Goal: Complete application form: Complete application form

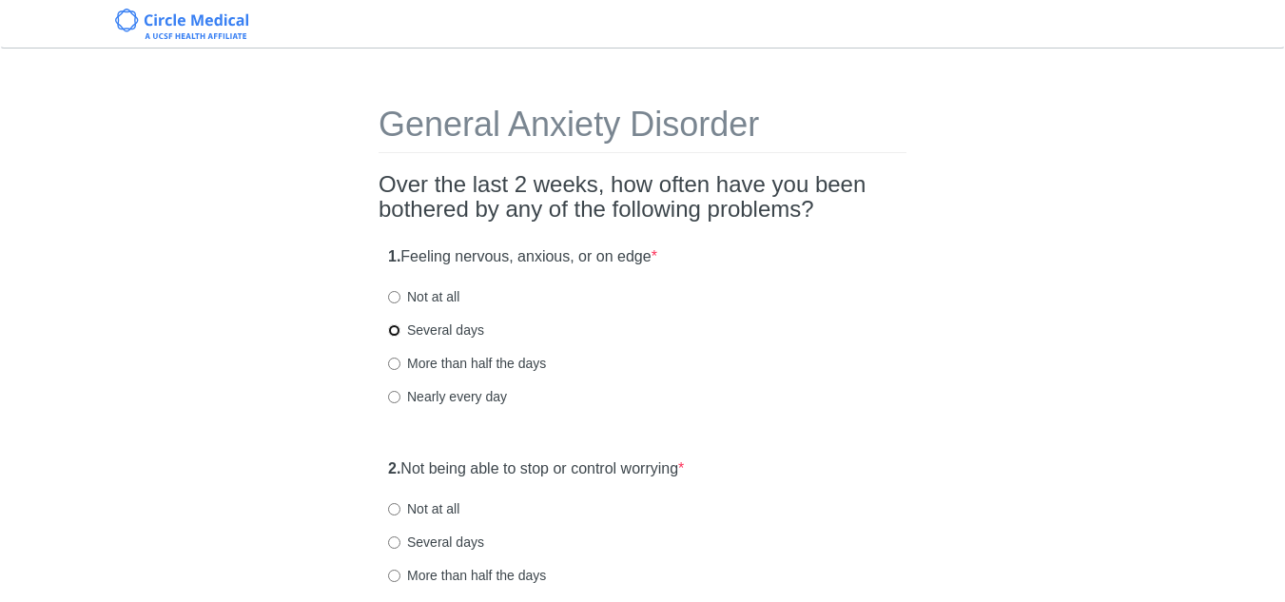
click at [393, 329] on input "Several days" at bounding box center [394, 330] width 12 height 12
radio input "true"
click at [697, 343] on div "1. Feeling nervous, anxious, or on edge * Not at all Several days More than hal…" at bounding box center [643, 336] width 528 height 198
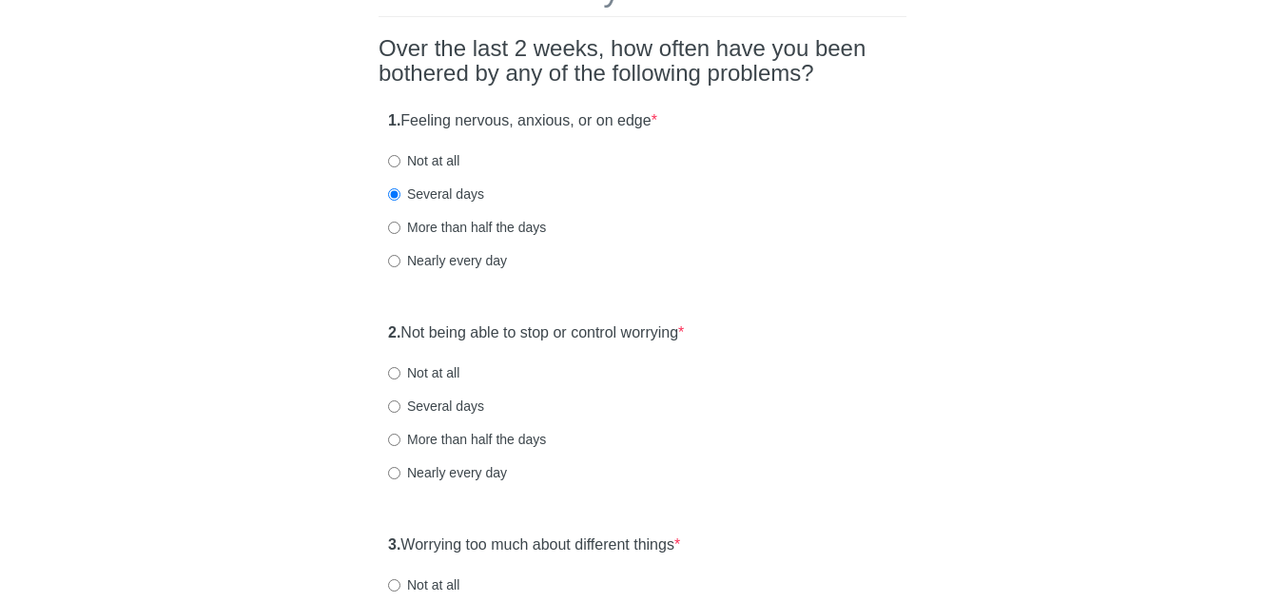
scroll to position [189, 0]
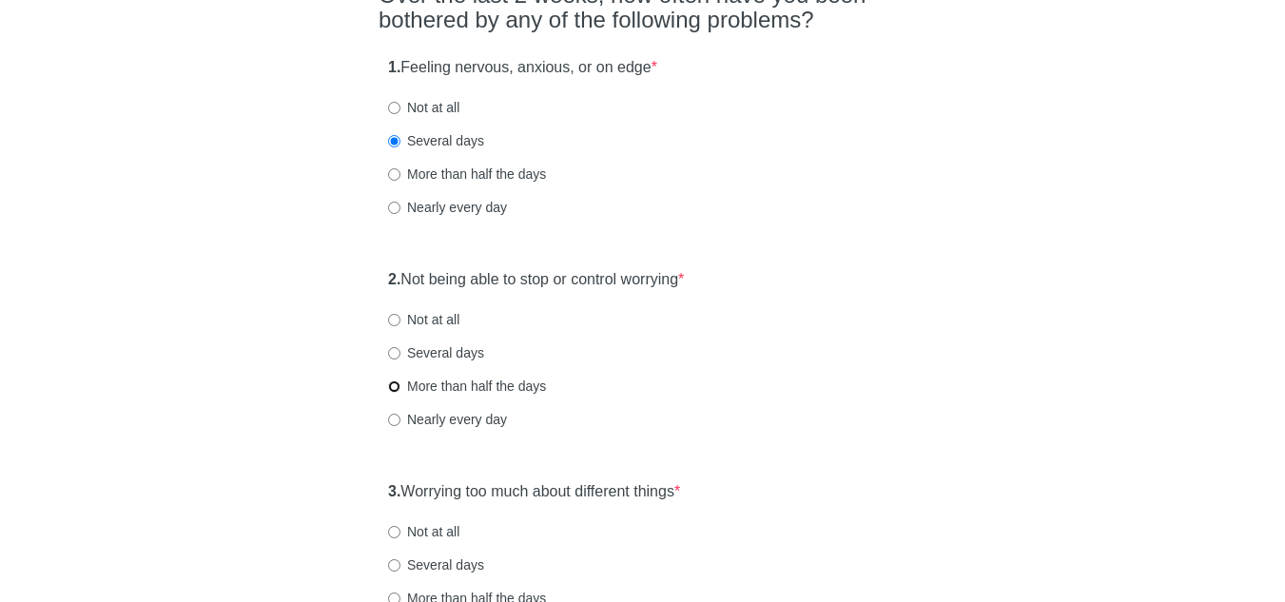
click at [394, 389] on input "More than half the days" at bounding box center [394, 386] width 12 height 12
radio input "true"
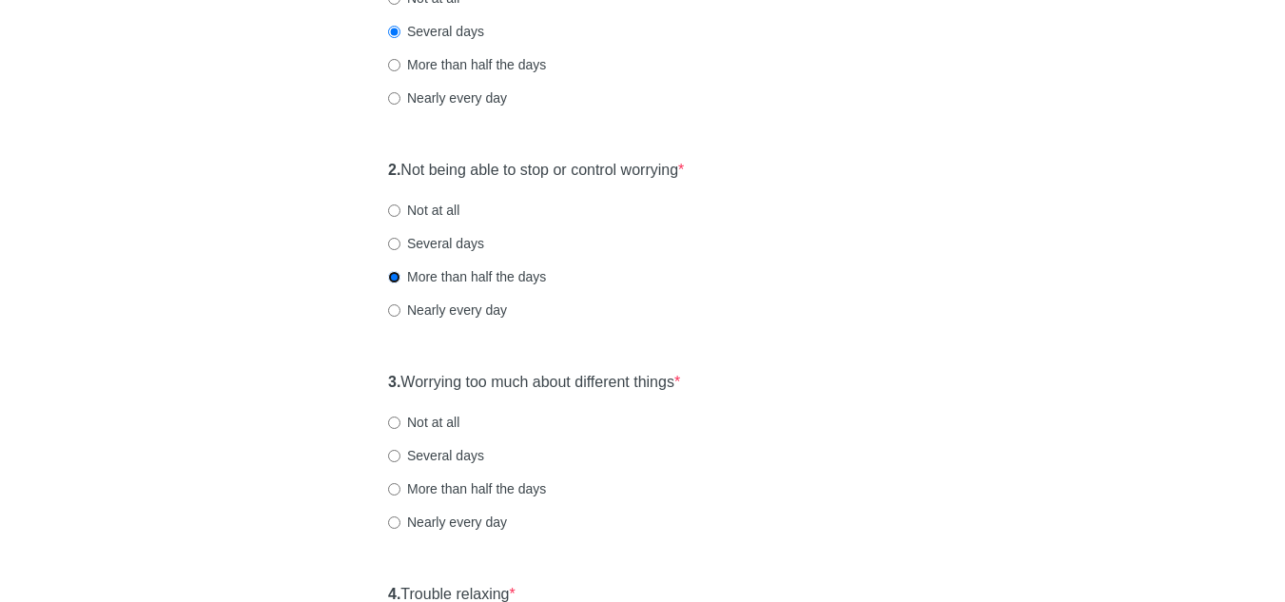
scroll to position [300, 0]
click at [399, 490] on input "More than half the days" at bounding box center [394, 488] width 12 height 12
radio input "true"
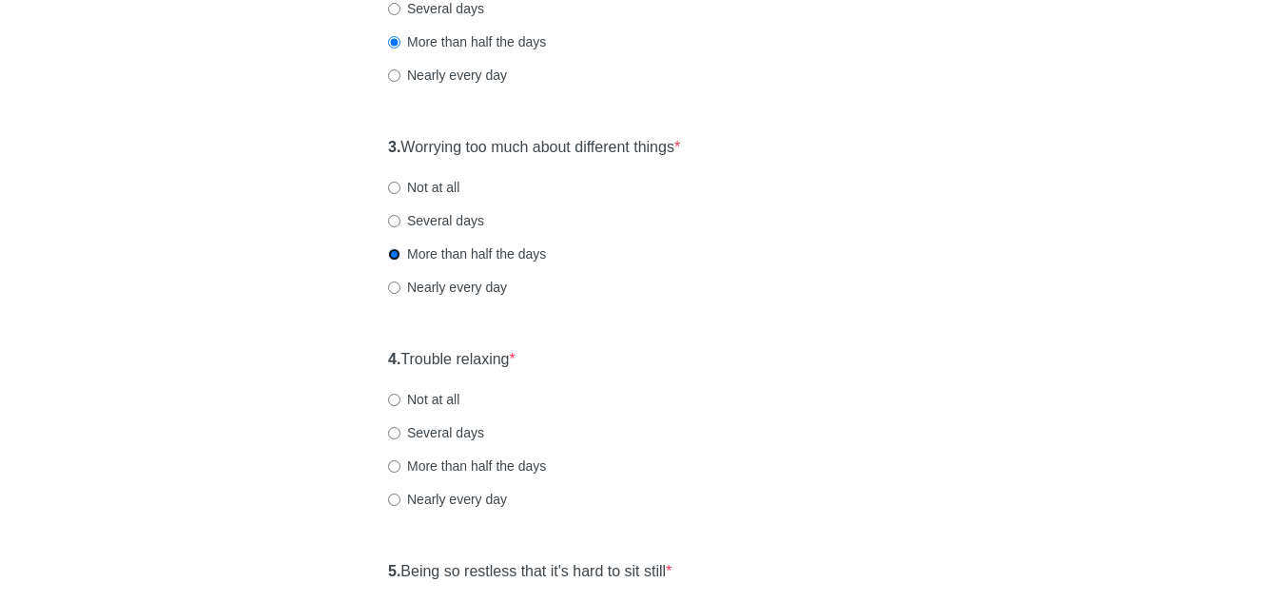
scroll to position [534, 0]
click at [405, 469] on label "More than half the days" at bounding box center [467, 465] width 158 height 19
click at [400, 469] on input "More than half the days" at bounding box center [394, 465] width 12 height 12
radio input "true"
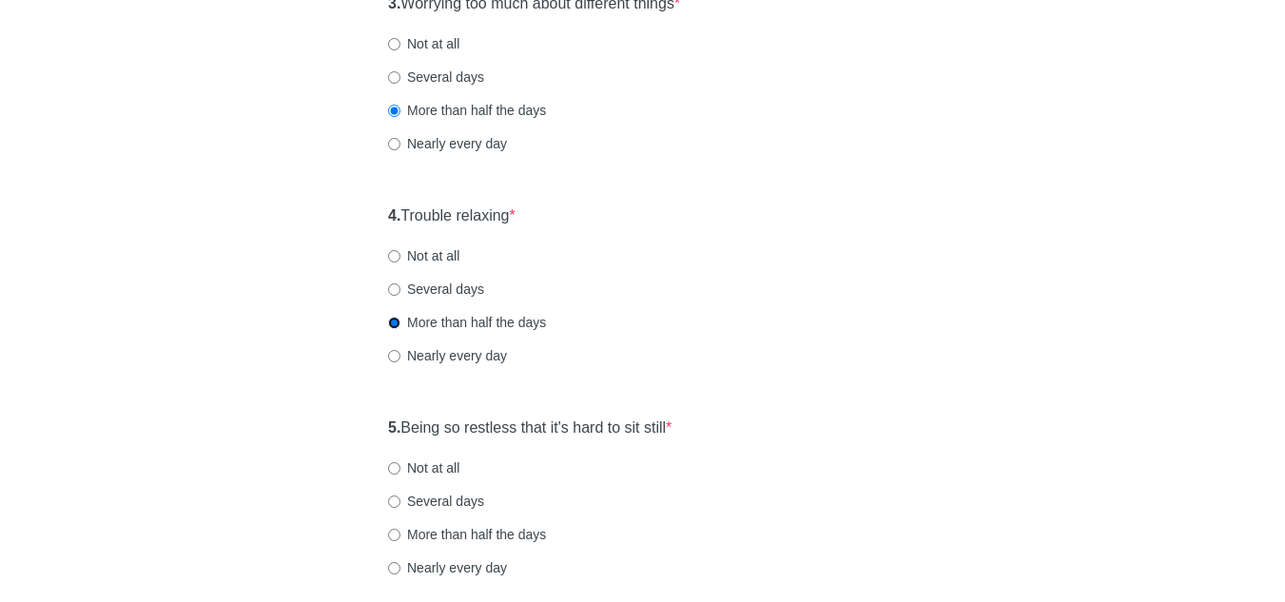
scroll to position [678, 0]
click at [399, 537] on input "More than half the days" at bounding box center [394, 534] width 12 height 12
radio input "true"
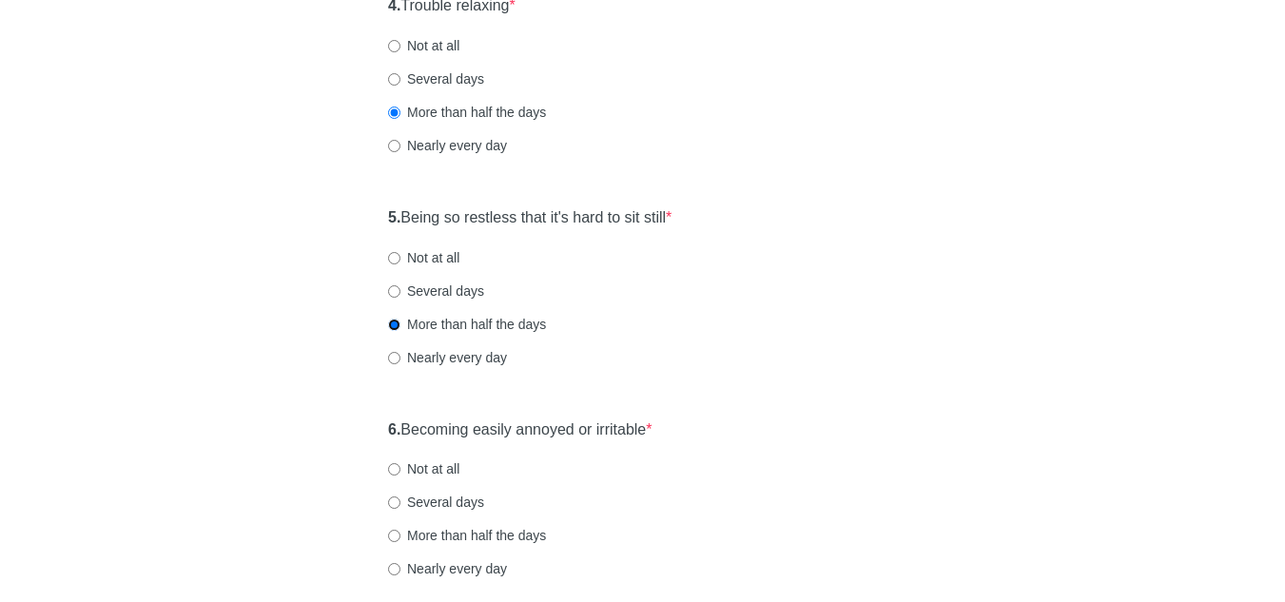
scroll to position [972, 0]
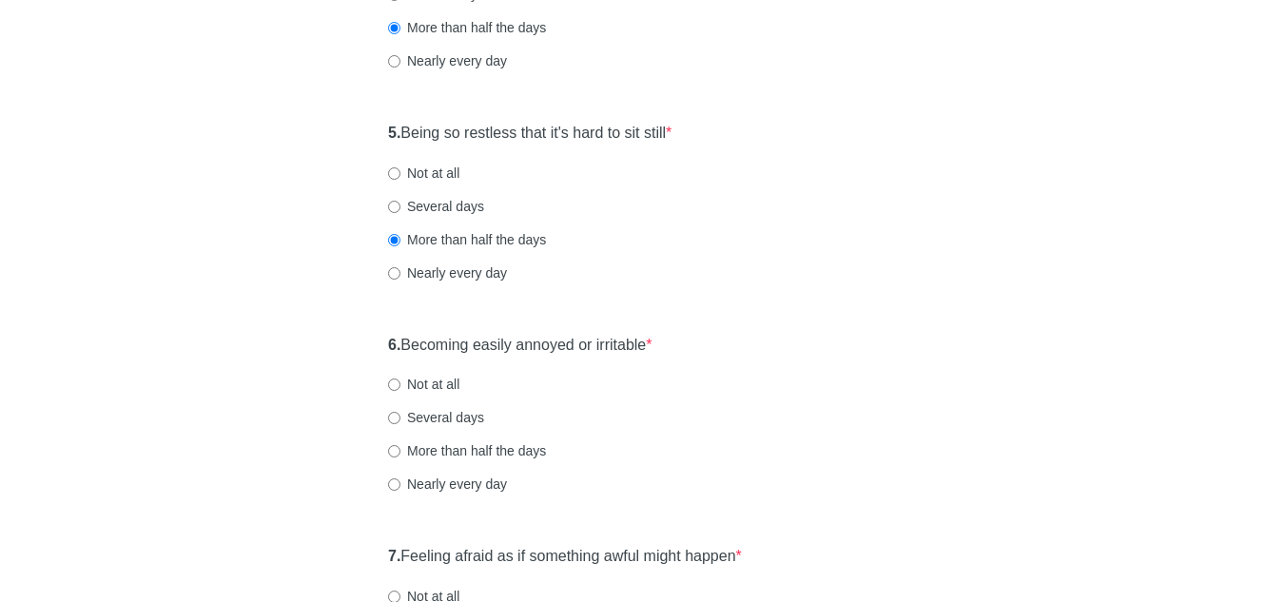
click at [395, 394] on label "Not at all" at bounding box center [423, 384] width 71 height 19
click at [395, 391] on input "Not at all" at bounding box center [394, 385] width 12 height 12
radio input "true"
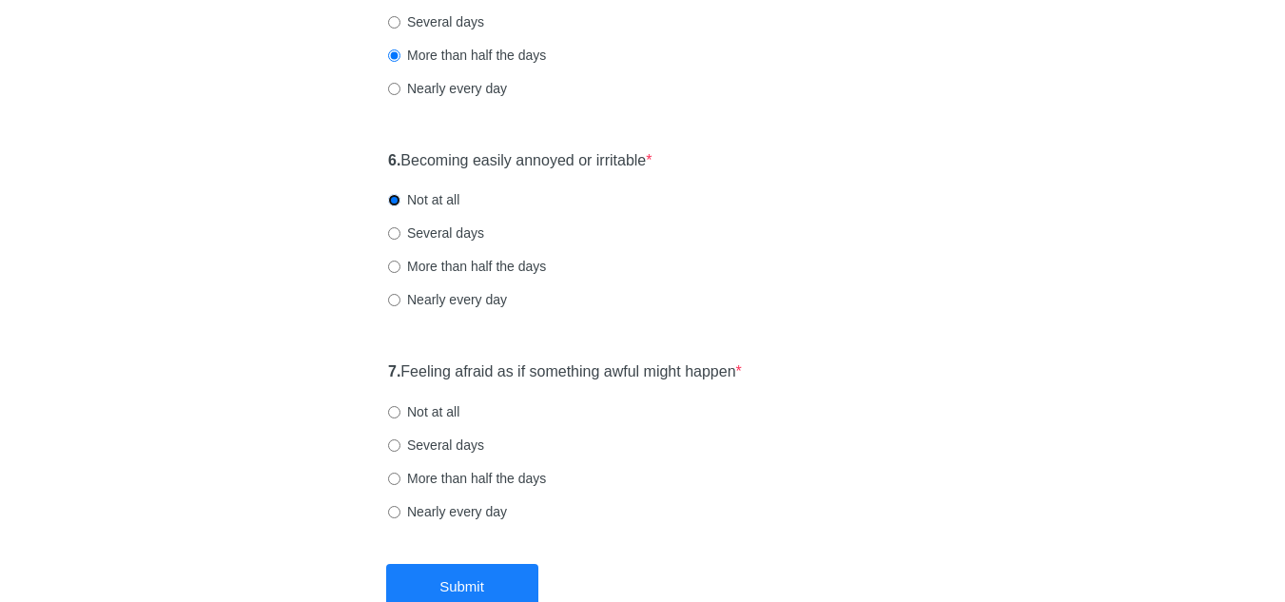
scroll to position [1157, 0]
click at [398, 439] on input "Several days" at bounding box center [394, 444] width 12 height 12
radio input "true"
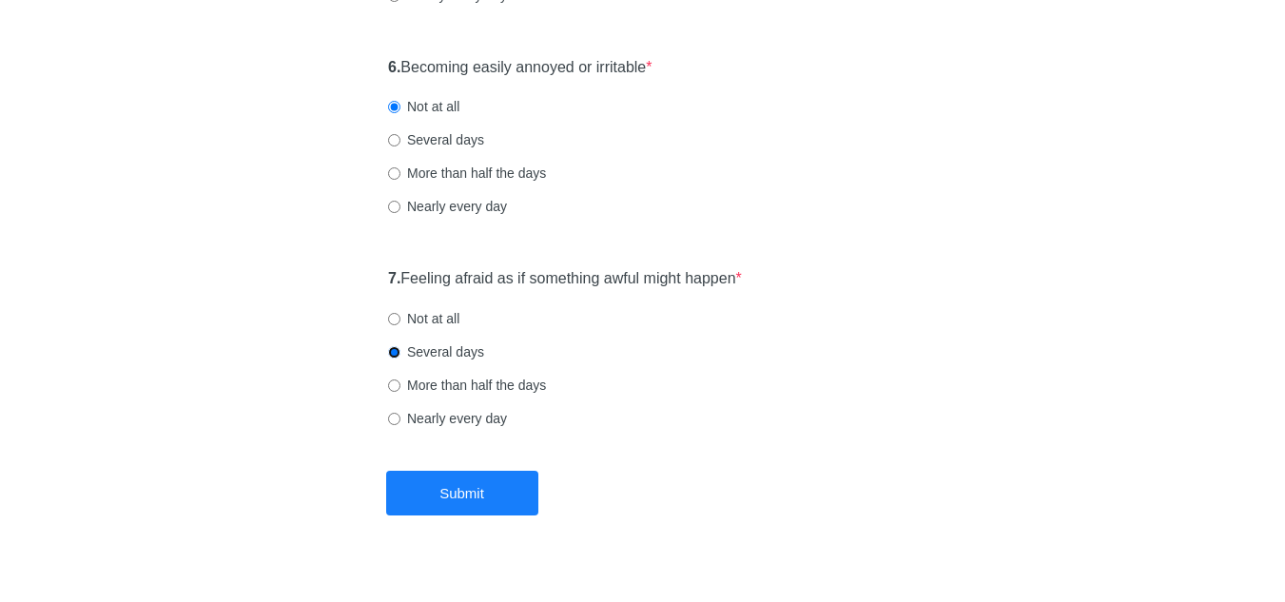
scroll to position [1251, 0]
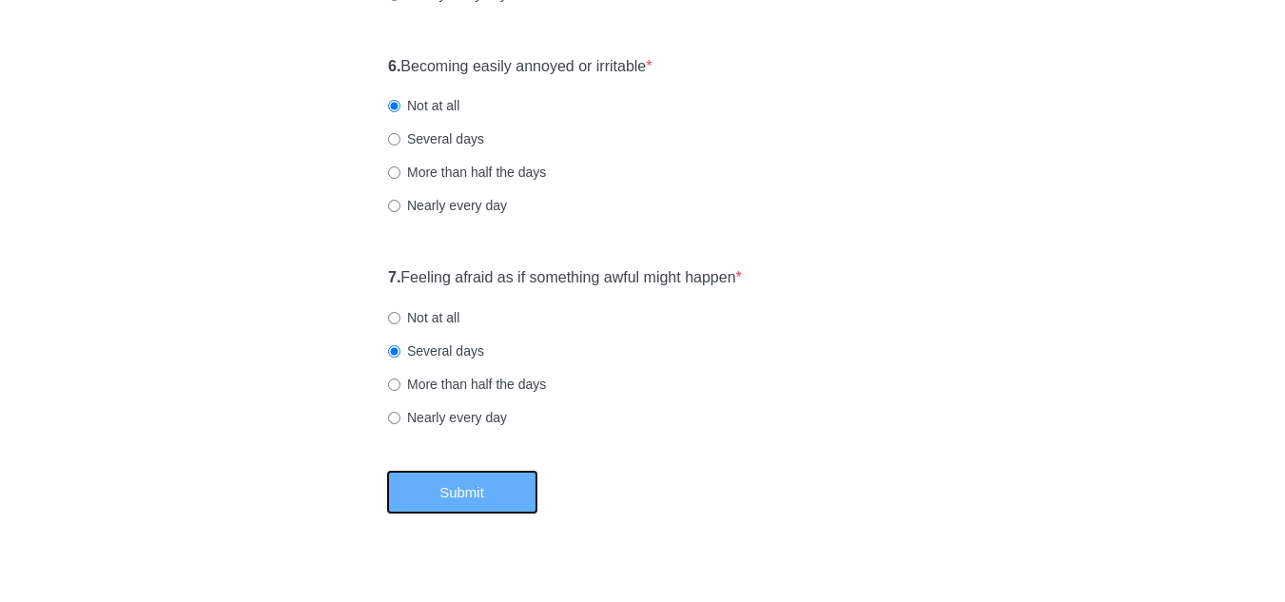
click at [455, 493] on button "Submit" at bounding box center [462, 492] width 152 height 45
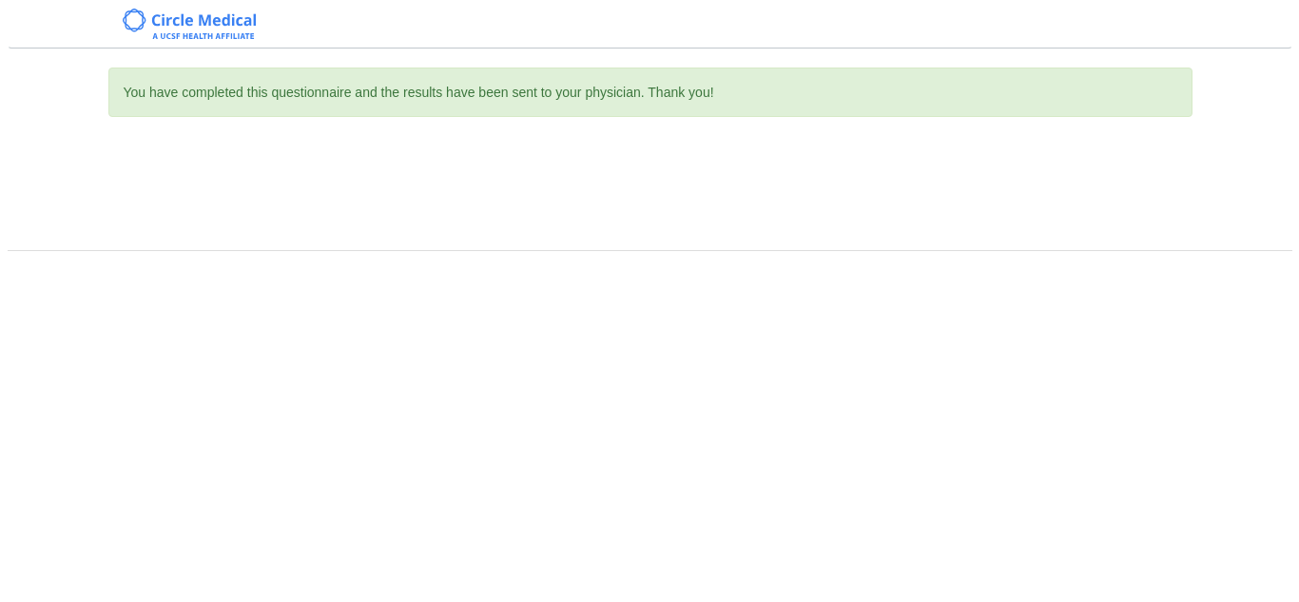
scroll to position [0, 0]
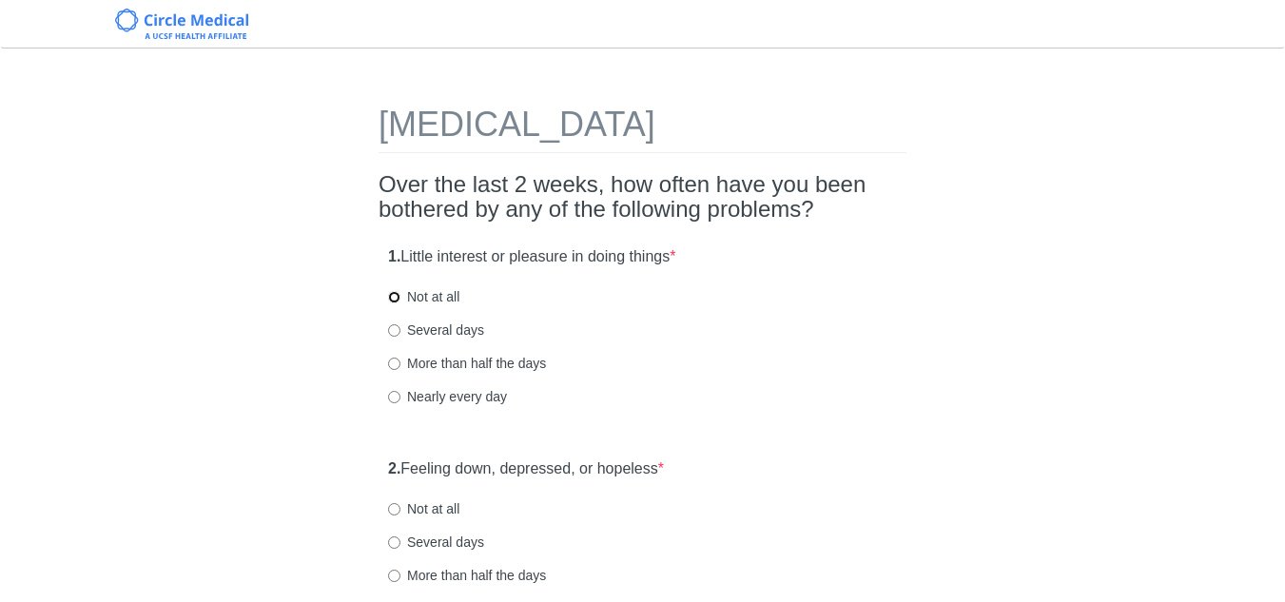
click at [394, 301] on input "Not at all" at bounding box center [394, 297] width 12 height 12
radio input "true"
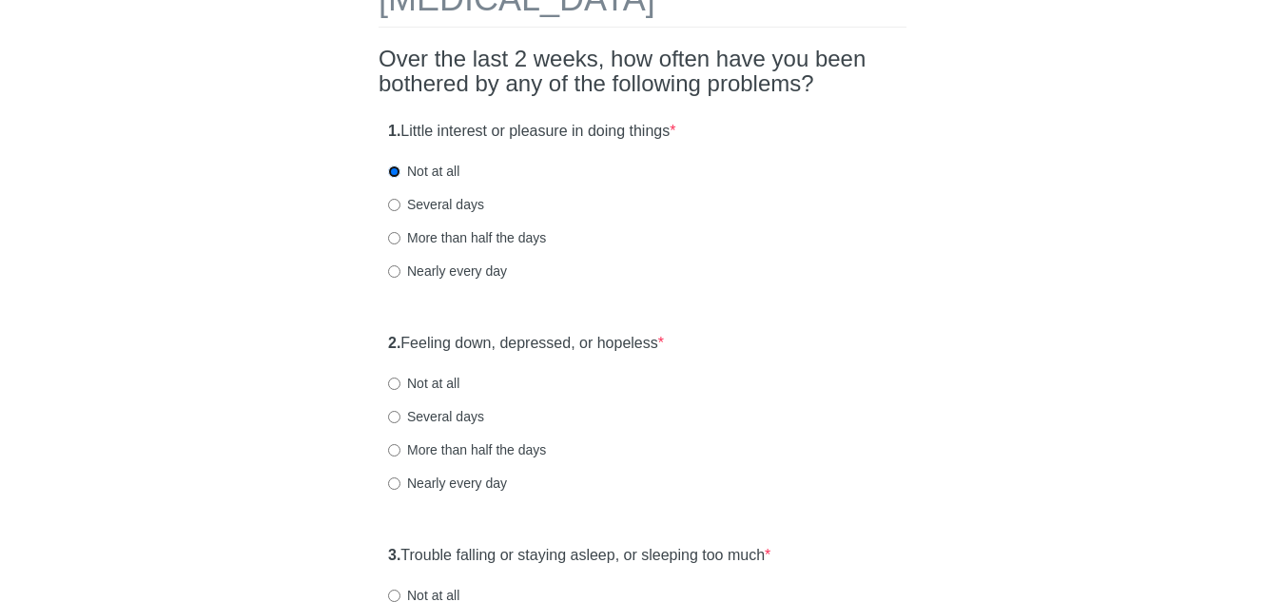
scroll to position [202, 0]
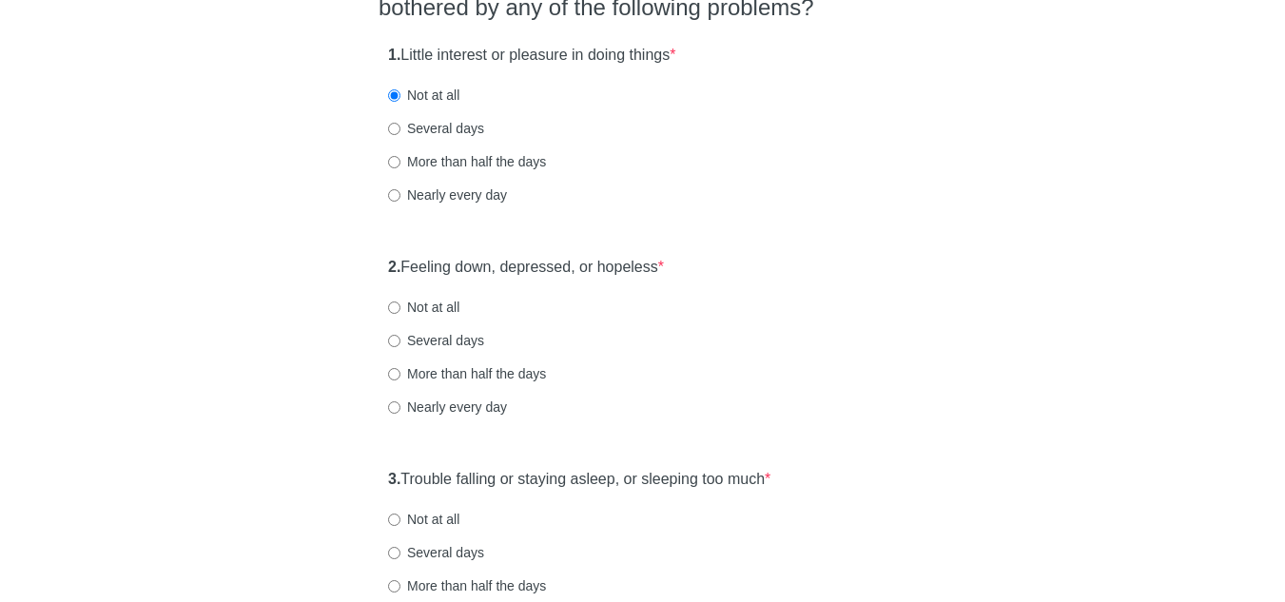
click at [402, 303] on label "Not at all" at bounding box center [423, 307] width 71 height 19
click at [400, 303] on input "Not at all" at bounding box center [394, 307] width 12 height 12
radio input "true"
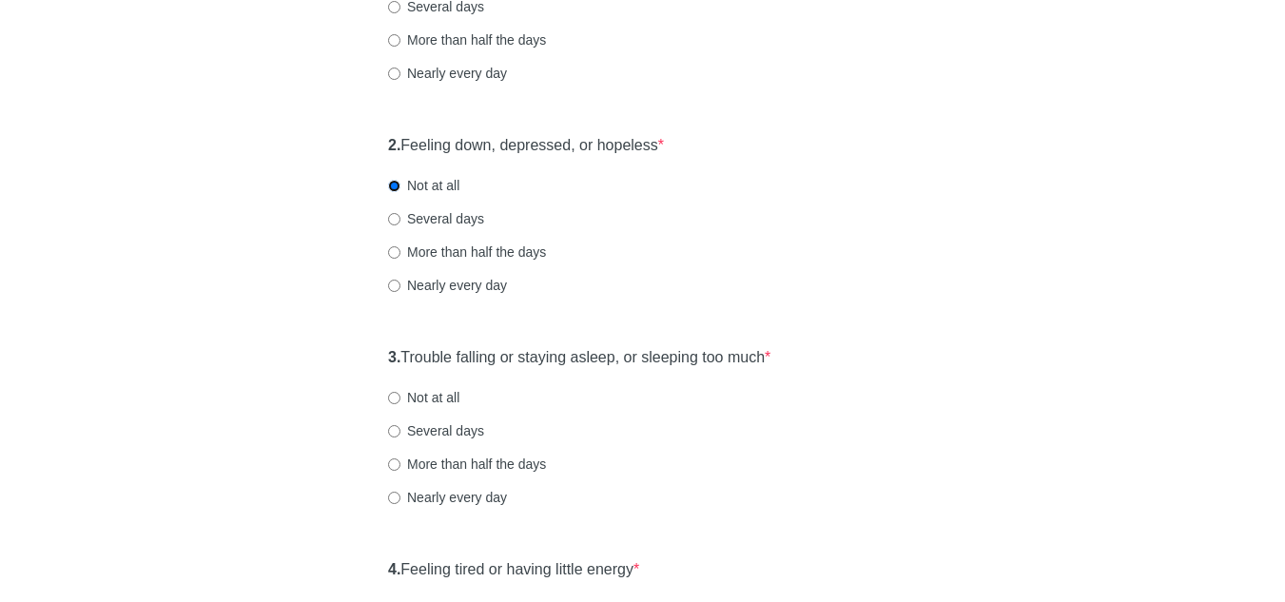
scroll to position [324, 0]
click at [394, 471] on label "More than half the days" at bounding box center [467, 463] width 158 height 19
click at [394, 470] on input "More than half the days" at bounding box center [394, 463] width 12 height 12
radio input "true"
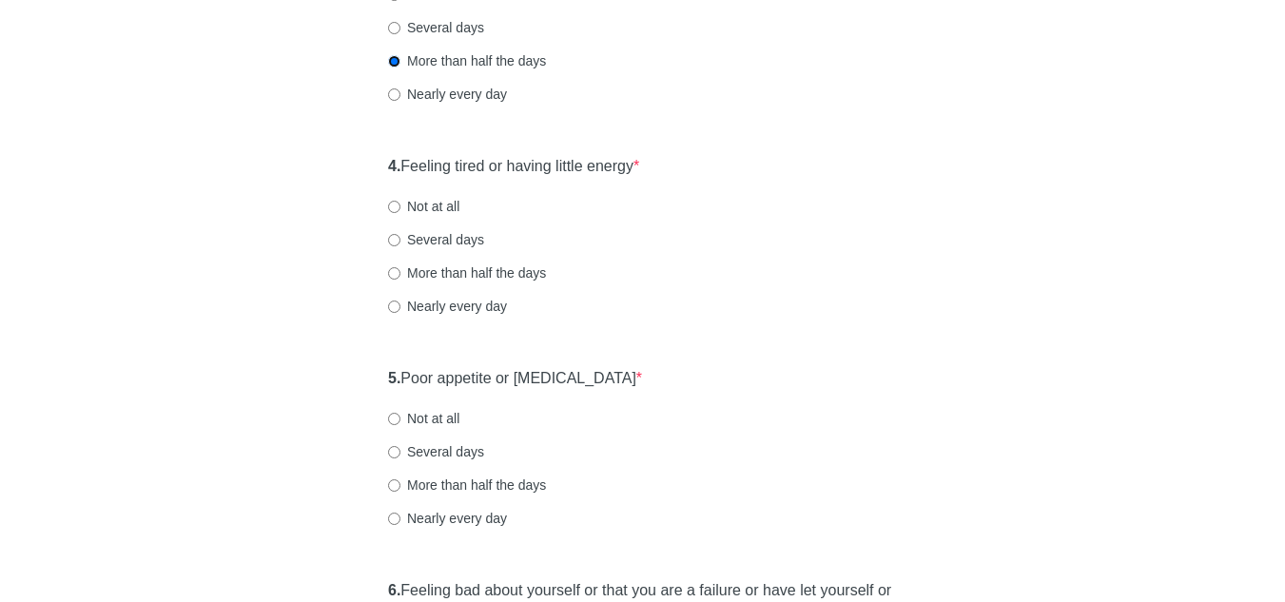
scroll to position [728, 0]
click at [400, 272] on label "More than half the days" at bounding box center [467, 271] width 158 height 19
click at [400, 272] on input "More than half the days" at bounding box center [394, 272] width 12 height 12
radio input "true"
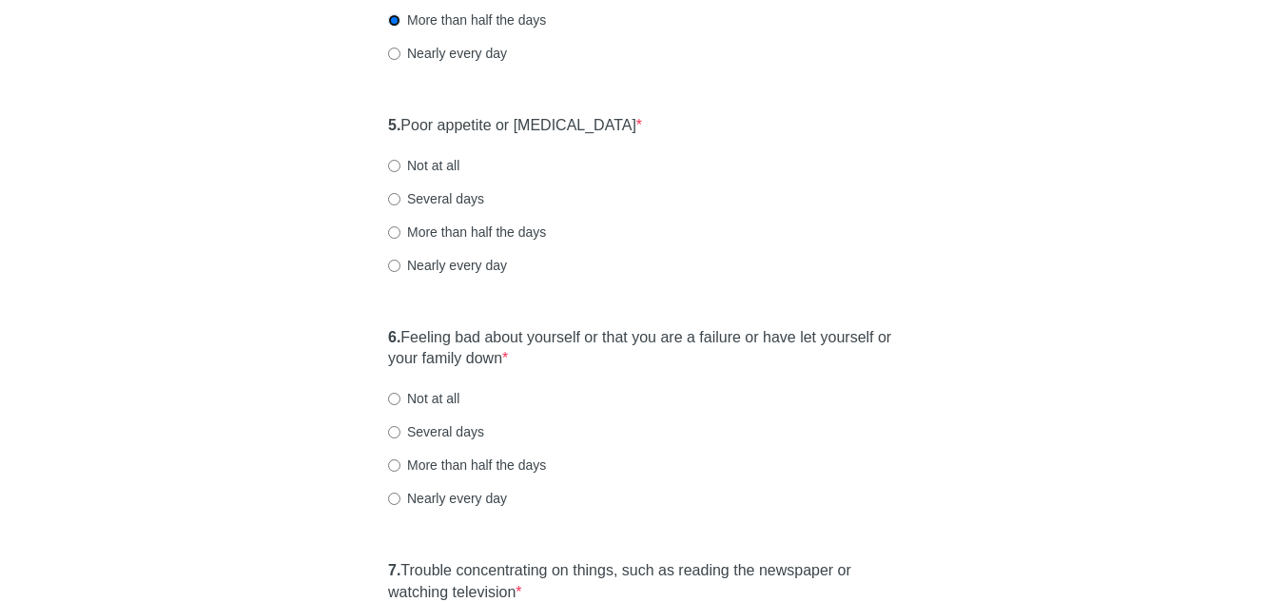
scroll to position [981, 0]
click at [405, 165] on label "Not at all" at bounding box center [423, 164] width 71 height 19
click at [400, 165] on input "Not at all" at bounding box center [394, 165] width 12 height 12
radio input "true"
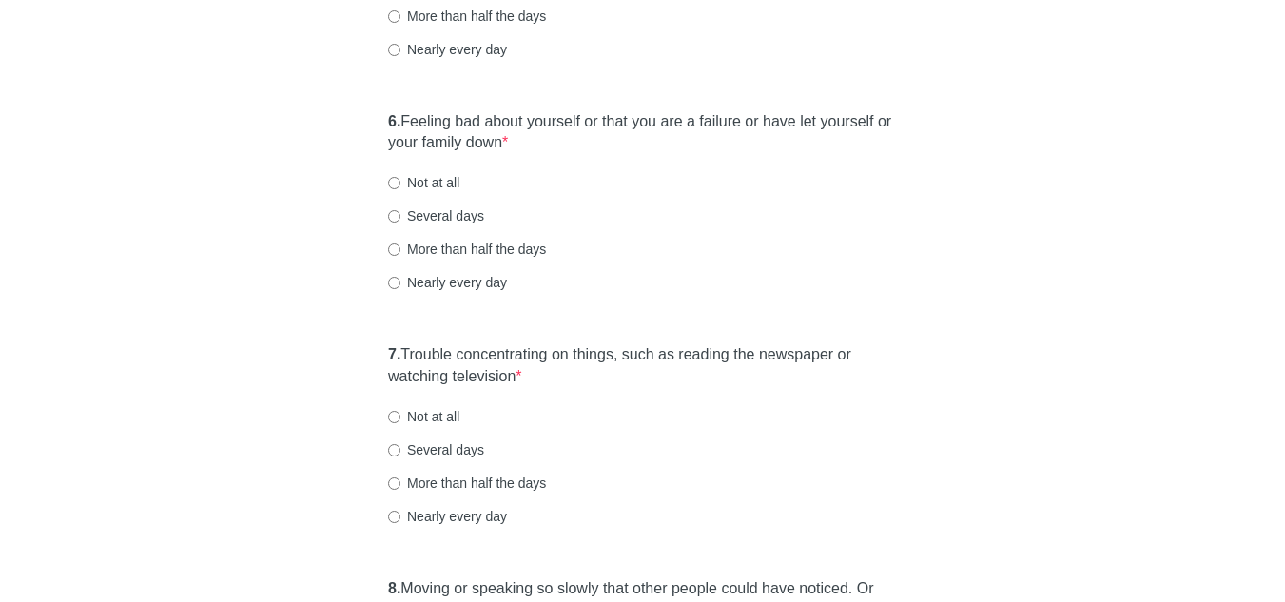
scroll to position [1197, 0]
click at [396, 181] on input "Not at all" at bounding box center [394, 181] width 12 height 12
radio input "true"
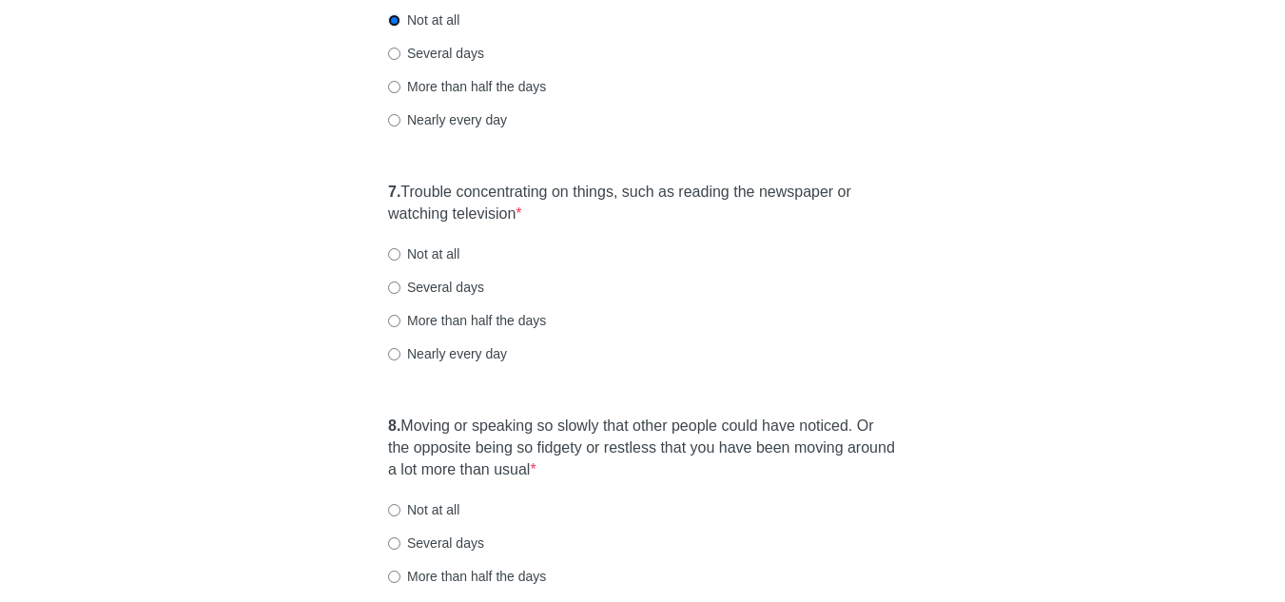
scroll to position [1359, 0]
click at [393, 355] on input "Nearly every day" at bounding box center [394, 353] width 12 height 12
radio input "true"
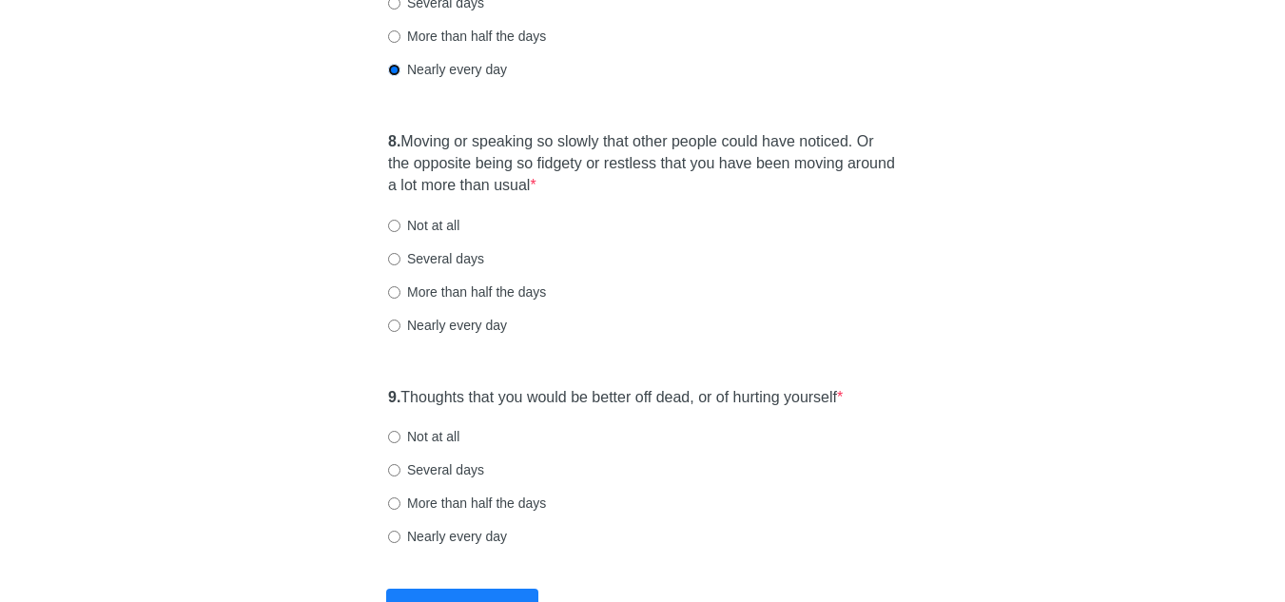
scroll to position [1643, 0]
click at [396, 222] on input "Not at all" at bounding box center [394, 225] width 12 height 12
radio input "true"
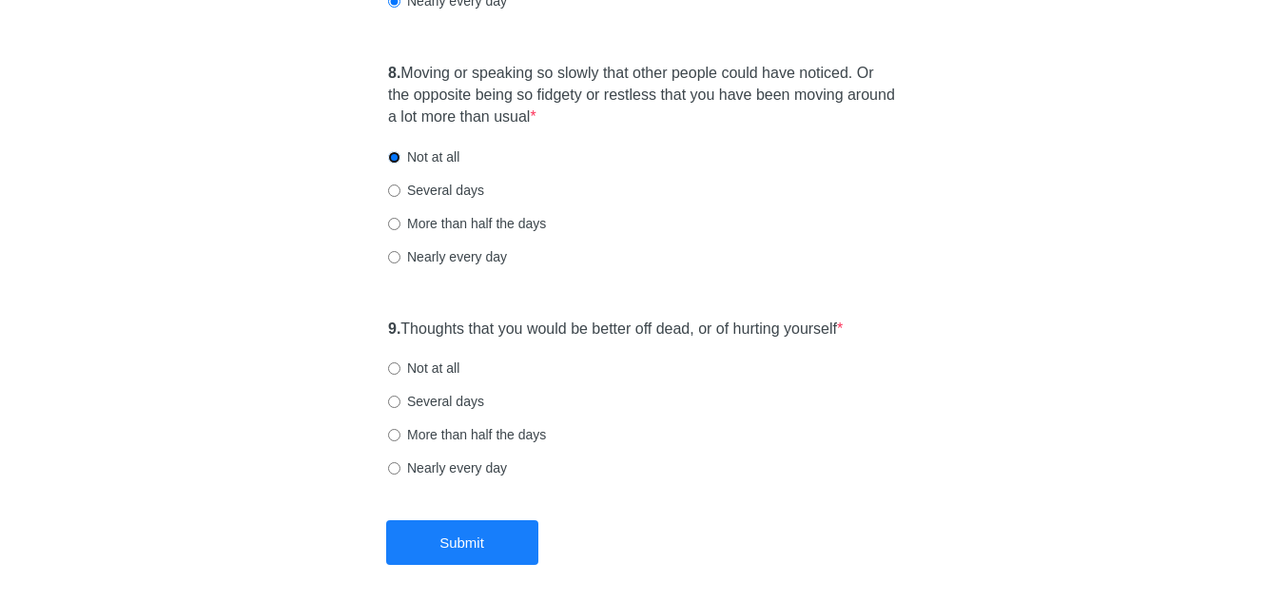
scroll to position [1712, 0]
click at [398, 368] on input "Not at all" at bounding box center [394, 367] width 12 height 12
radio input "true"
click at [495, 545] on button "Submit" at bounding box center [462, 541] width 152 height 45
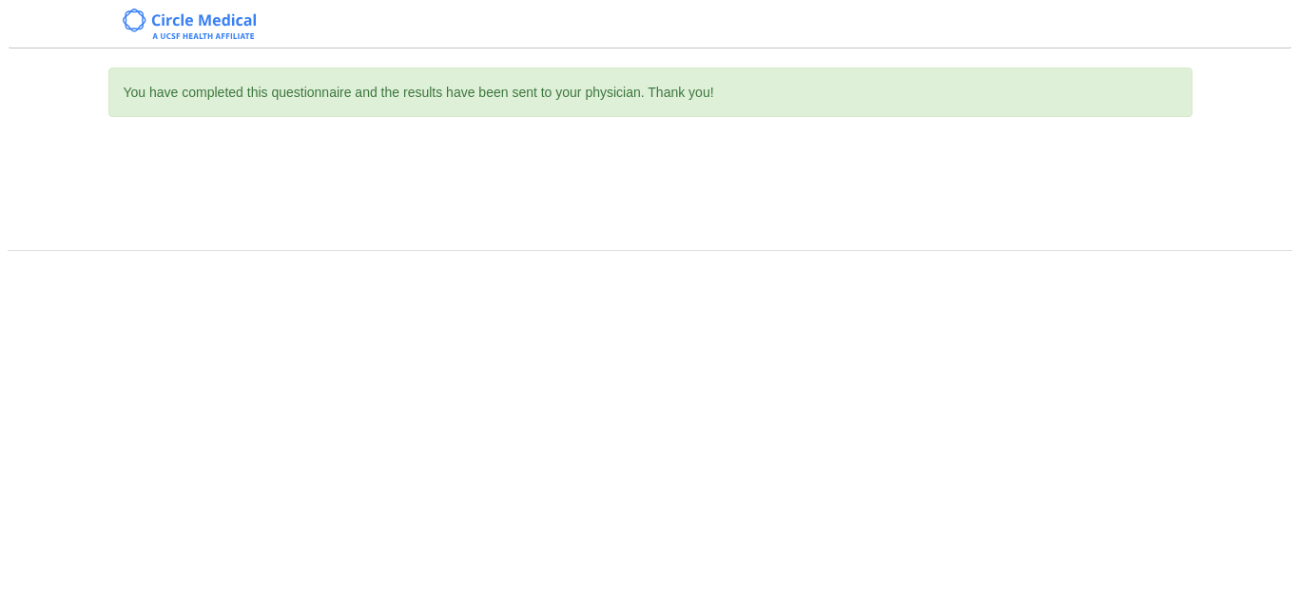
scroll to position [0, 0]
